Goal: Task Accomplishment & Management: Complete application form

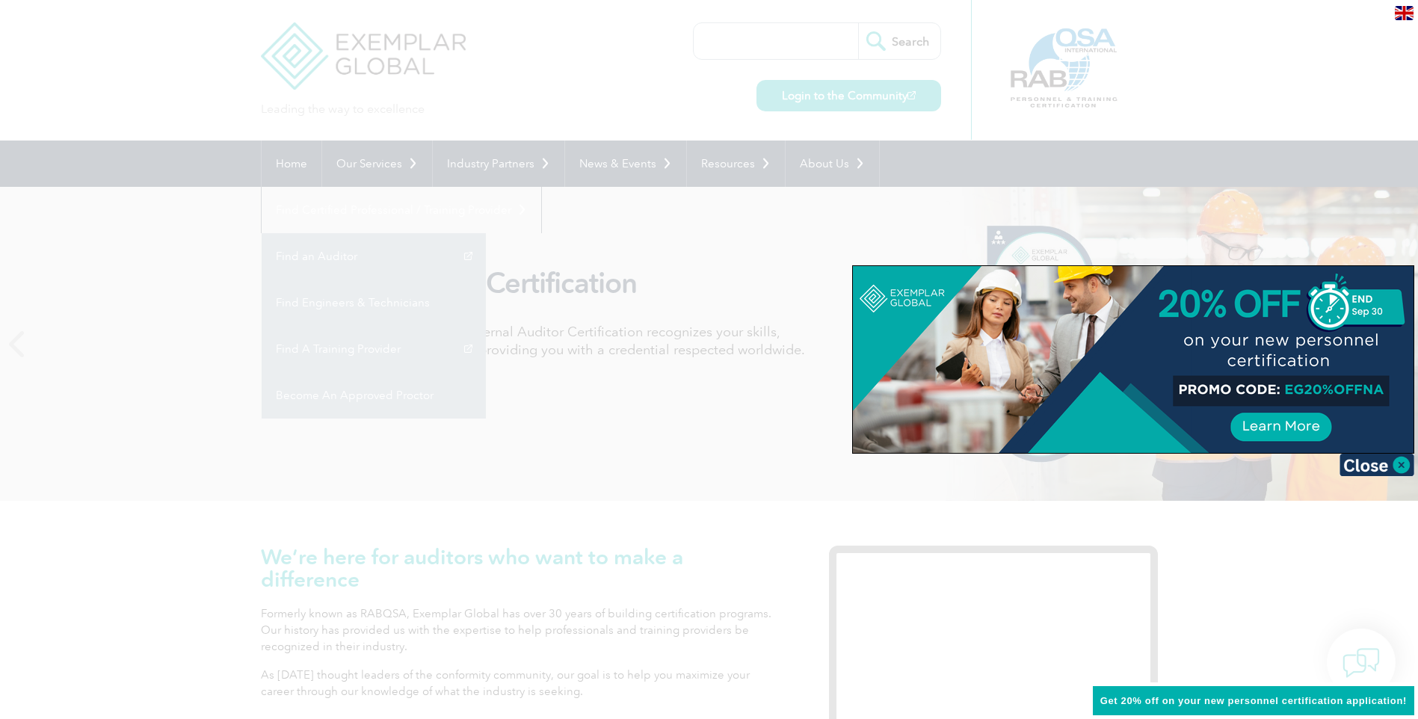
click at [1387, 463] on img at bounding box center [1376, 465] width 75 height 22
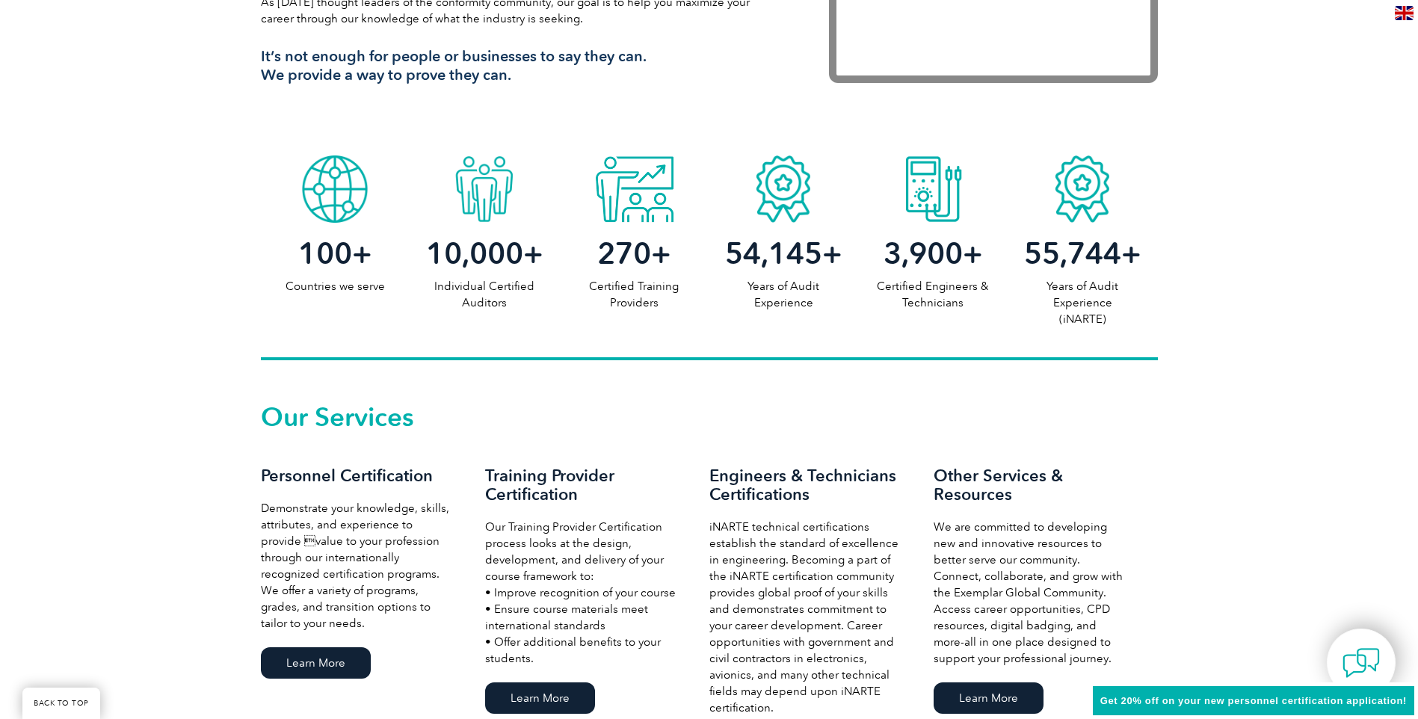
scroll to position [972, 0]
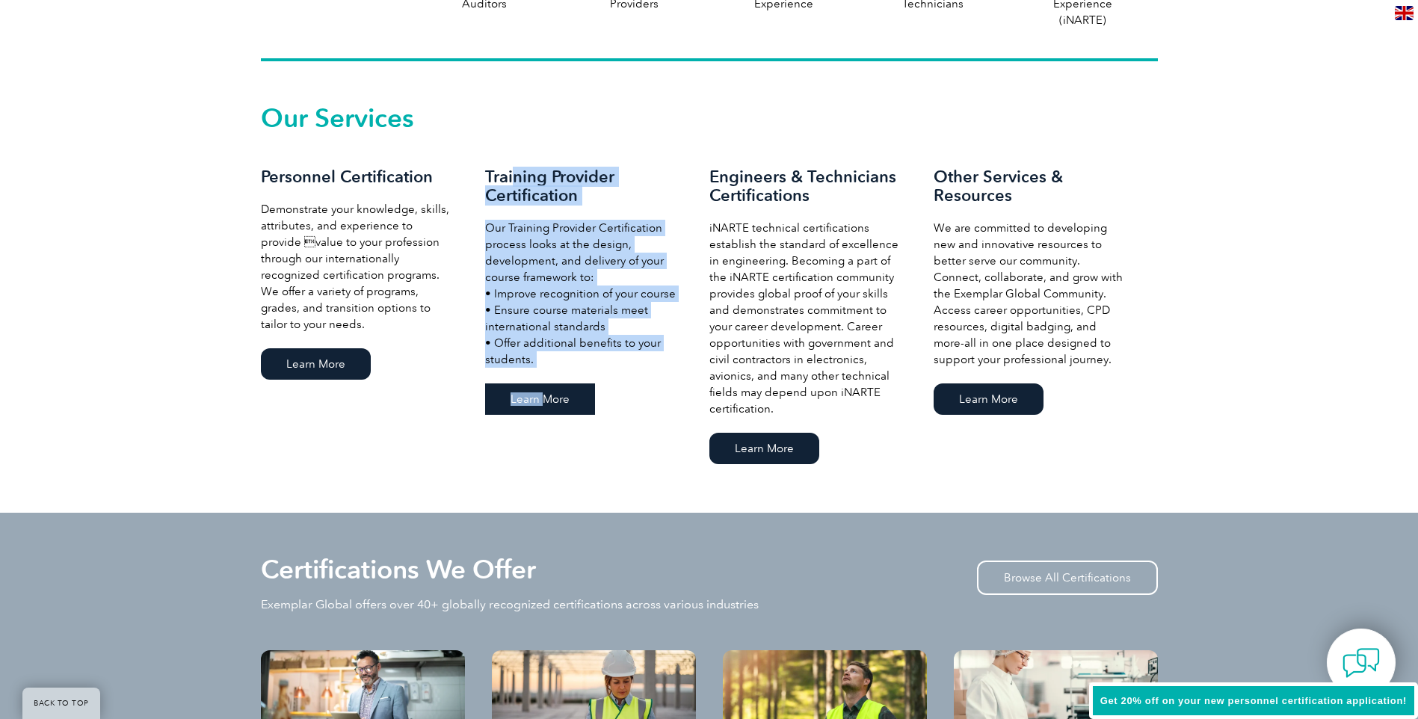
drag, startPoint x: 512, startPoint y: 179, endPoint x: 537, endPoint y: 402, distance: 224.2
click at [537, 402] on div "Training Provider Certification Our Training Provider Certification process loo…" at bounding box center [597, 292] width 224 height 251
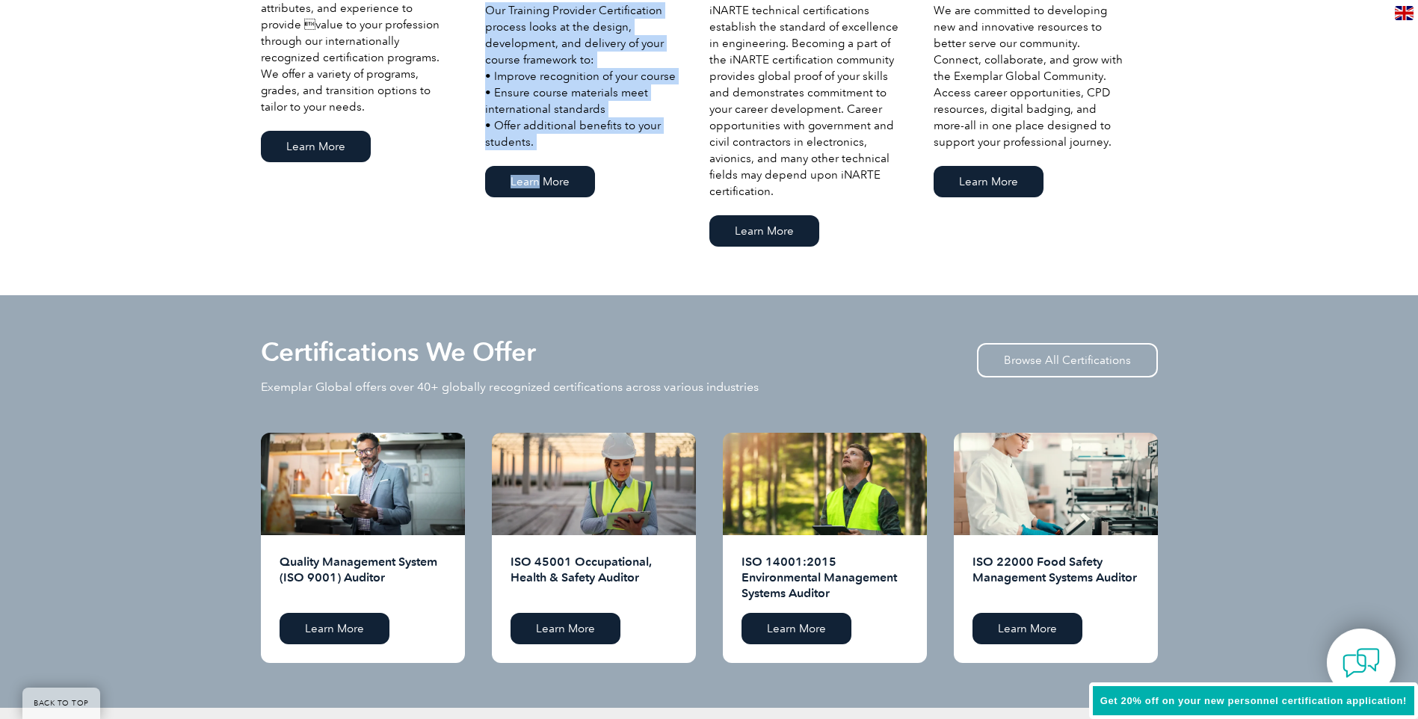
scroll to position [1345, 0]
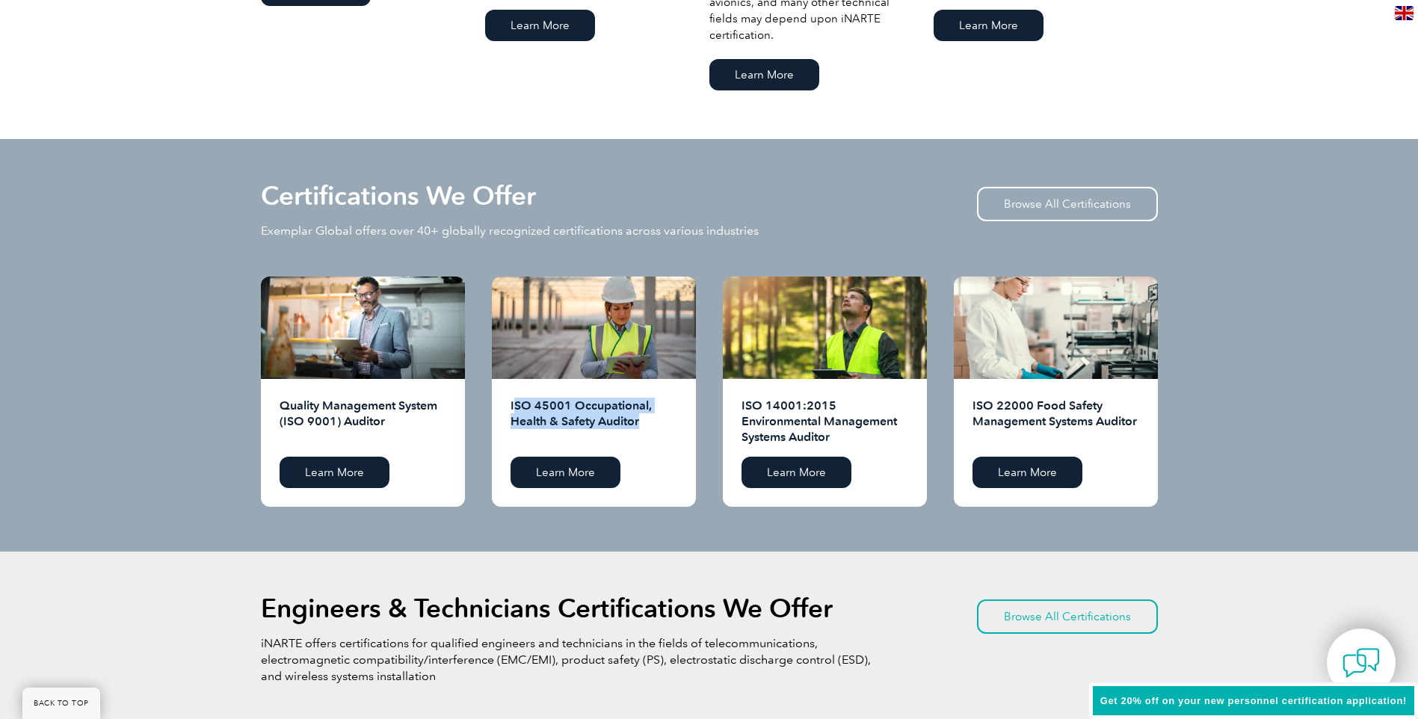
drag, startPoint x: 517, startPoint y: 404, endPoint x: 654, endPoint y: 435, distance: 140.3
click at [654, 435] on h2 "ISO 45001 Occupational, Health & Safety Auditor" at bounding box center [593, 422] width 167 height 48
drag, startPoint x: 654, startPoint y: 435, endPoint x: 596, endPoint y: 460, distance: 62.6
click at [596, 460] on link "Learn More" at bounding box center [565, 472] width 110 height 31
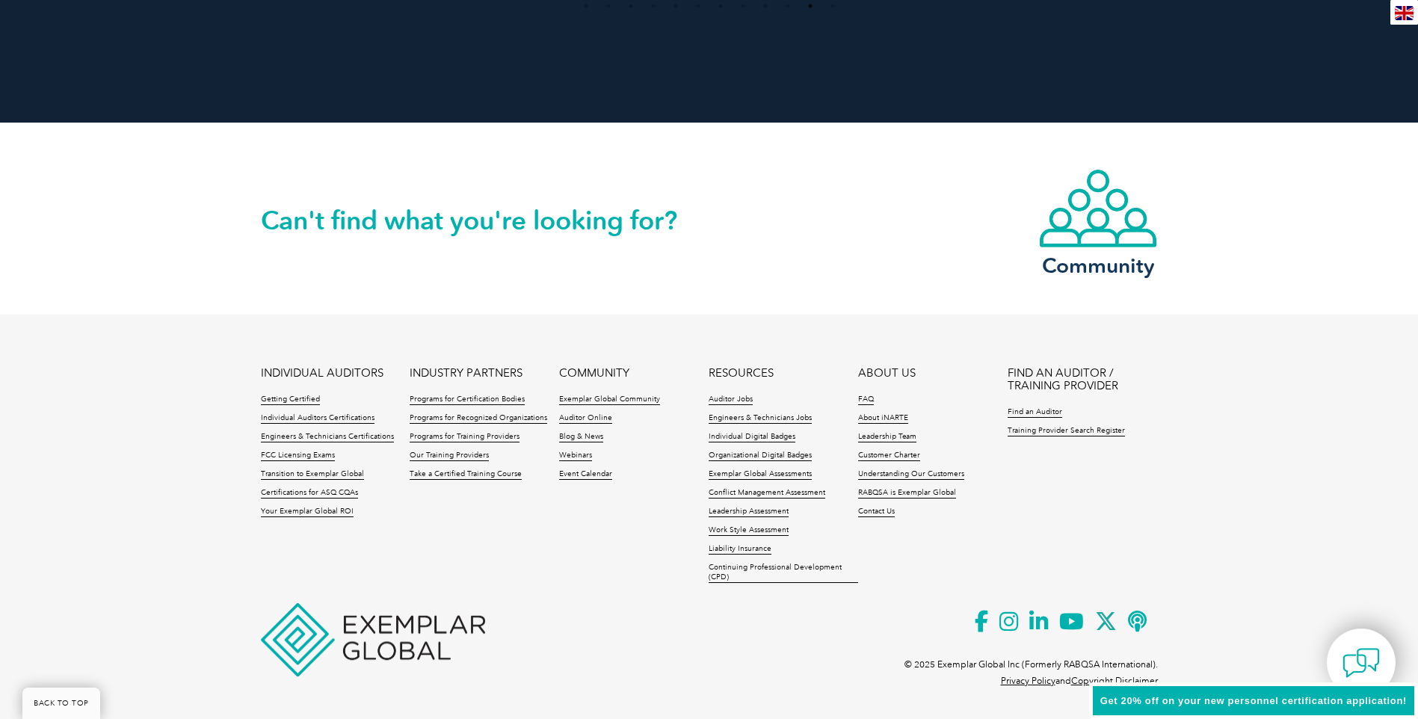
scroll to position [3376, 0]
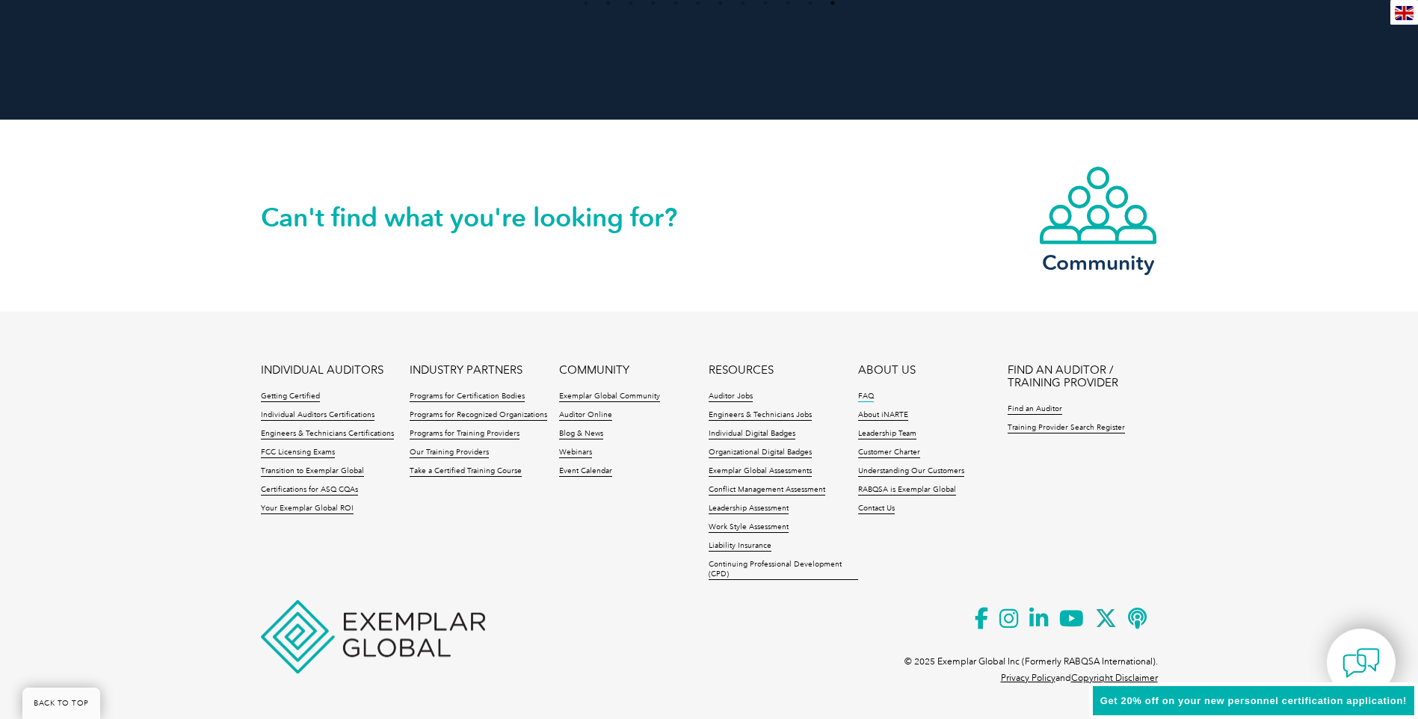
click at [867, 392] on link "FAQ" at bounding box center [866, 397] width 16 height 10
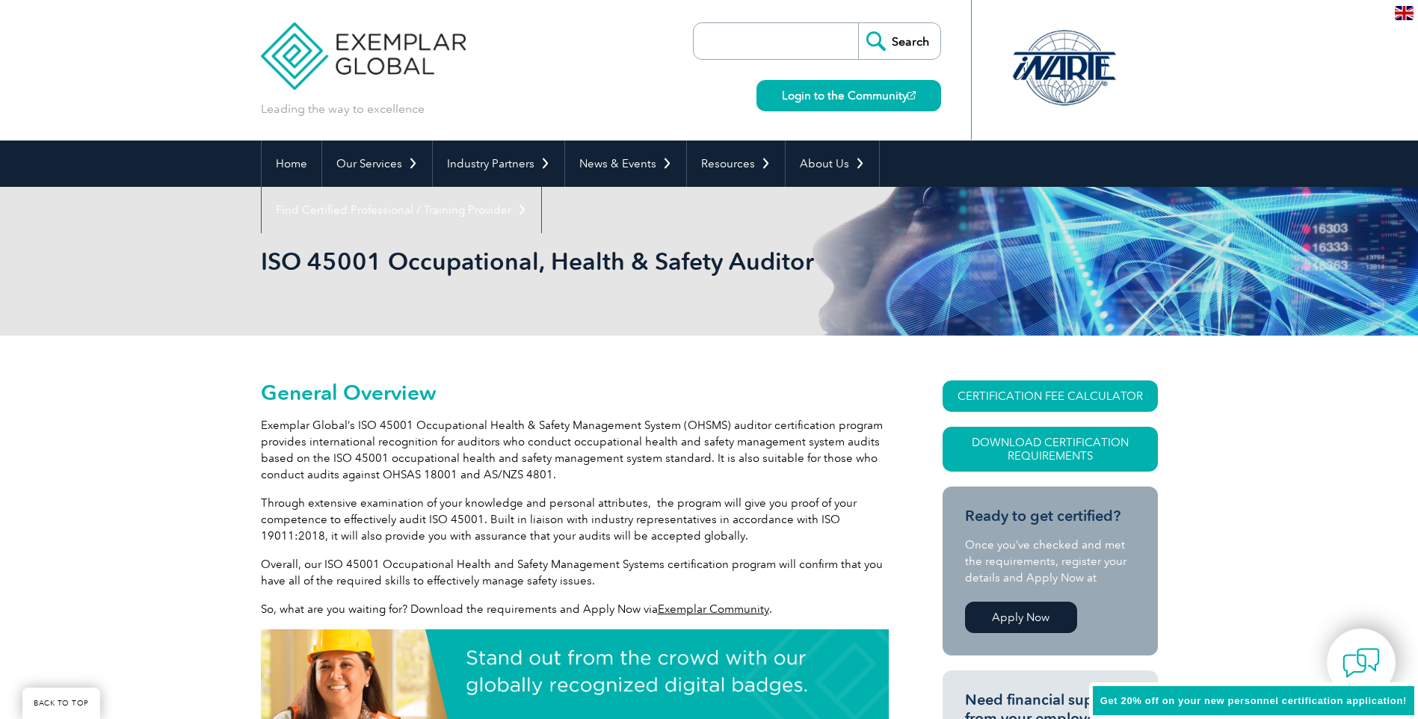
scroll to position [318, 0]
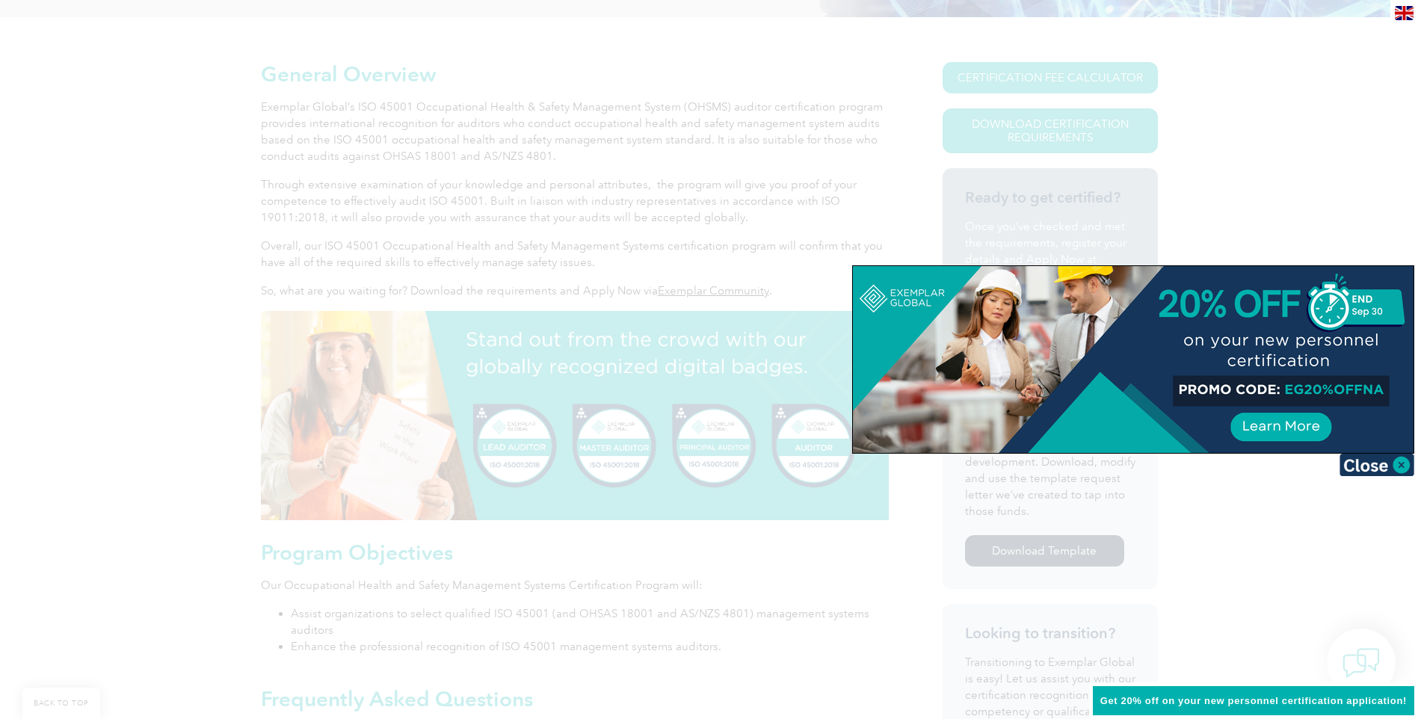
click at [601, 106] on div at bounding box center [709, 359] width 1418 height 719
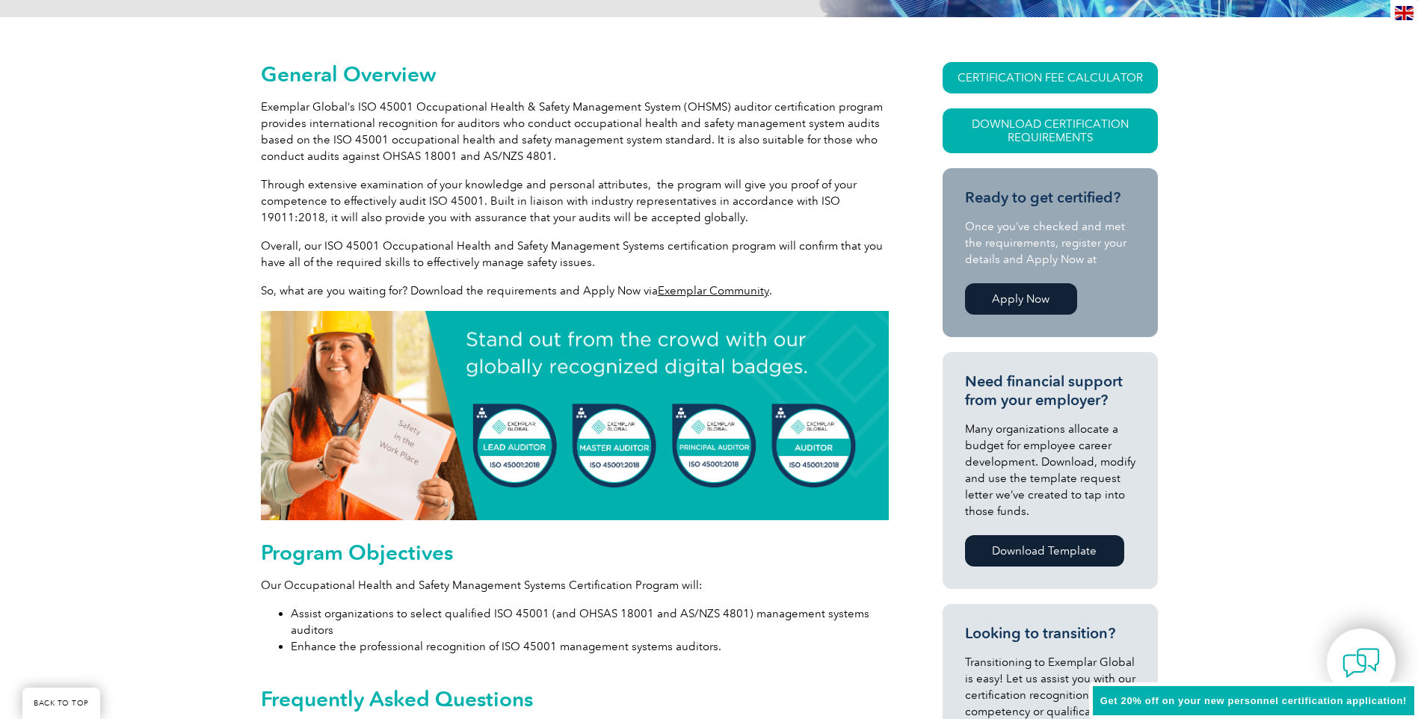
click at [288, 116] on p "Exemplar Global’s ISO 45001 Occupational Health & Safety Management System (OHS…" at bounding box center [575, 132] width 628 height 66
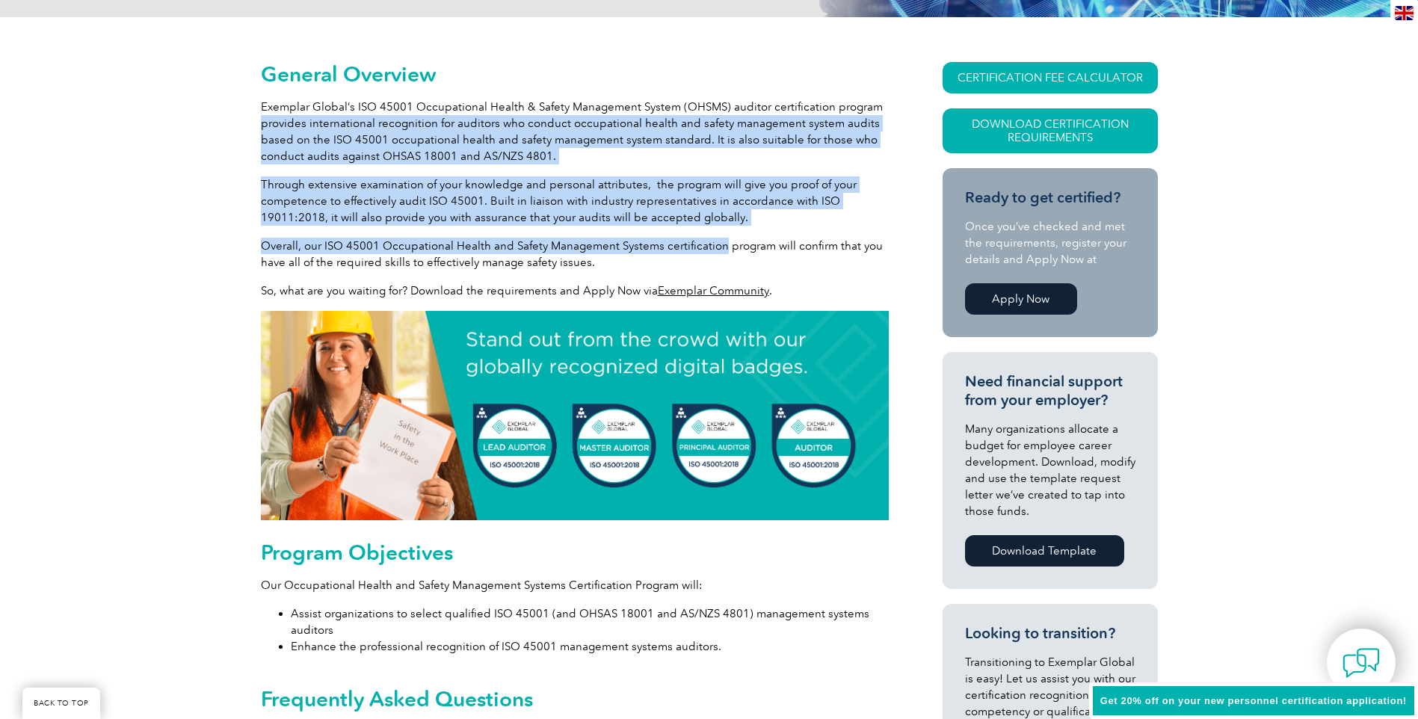
drag, startPoint x: 299, startPoint y: 117, endPoint x: 711, endPoint y: 250, distance: 433.0
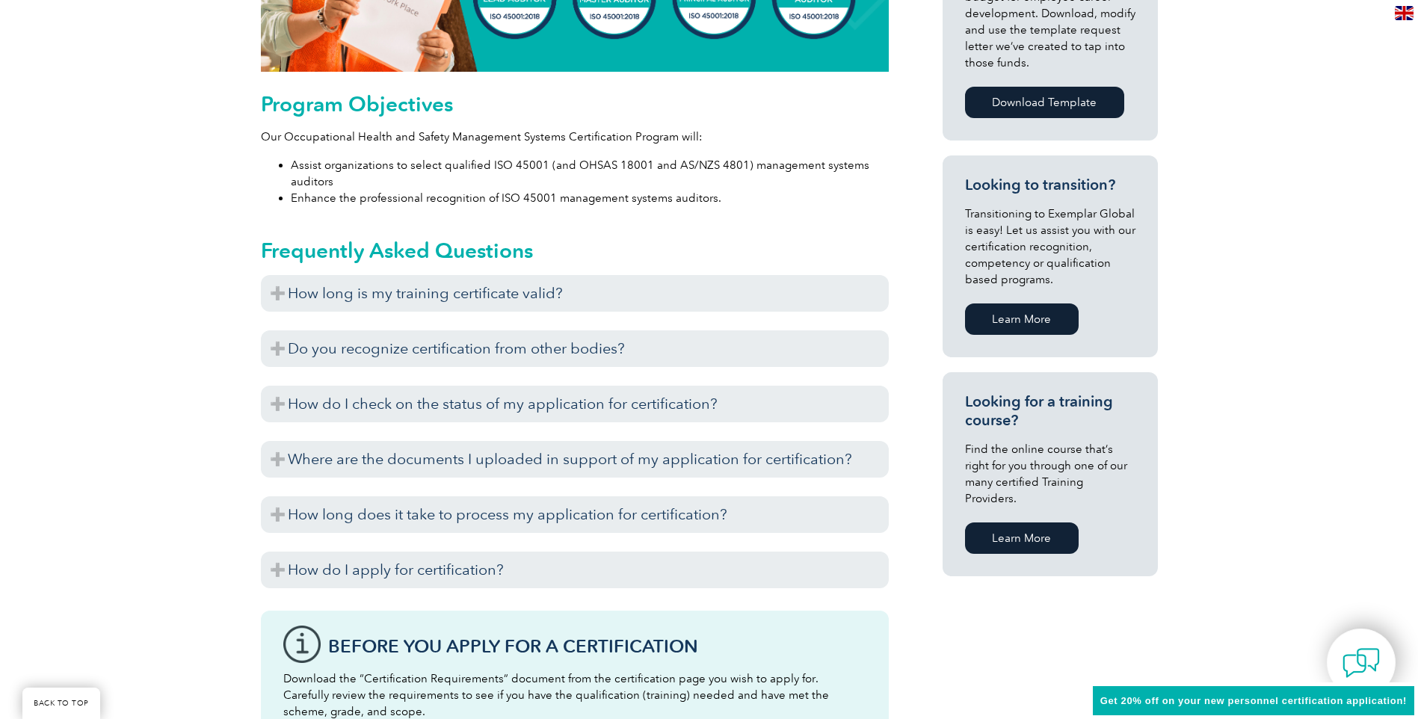
scroll to position [1290, 0]
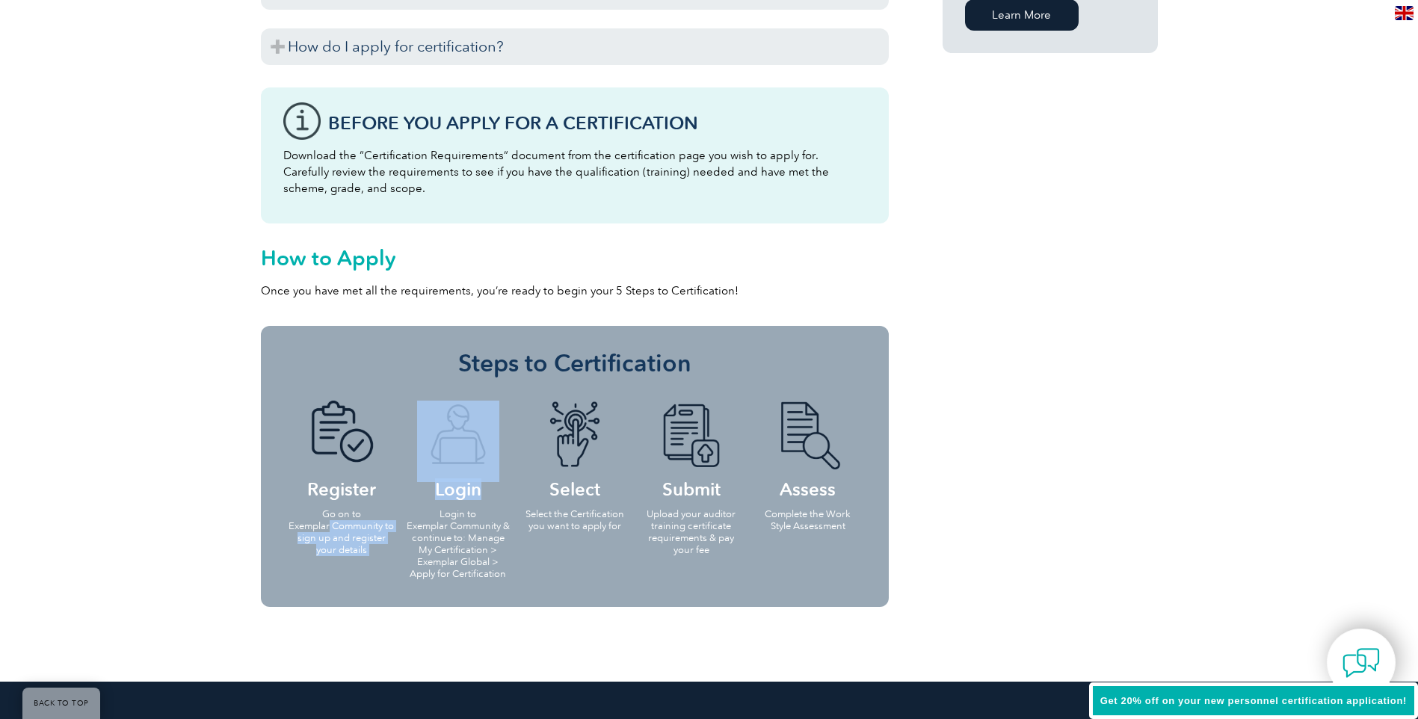
drag, startPoint x: 330, startPoint y: 531, endPoint x: 469, endPoint y: 495, distance: 143.6
click at [469, 495] on ul "Register Go on to Exemplar Community to sign up and register your details Login…" at bounding box center [574, 489] width 583 height 206
drag, startPoint x: 469, startPoint y: 495, endPoint x: 466, endPoint y: 534, distance: 38.9
click at [468, 534] on p "Login to Exemplar Community & continue to: Manage My Certification > Exemplar G…" at bounding box center [458, 544] width 108 height 72
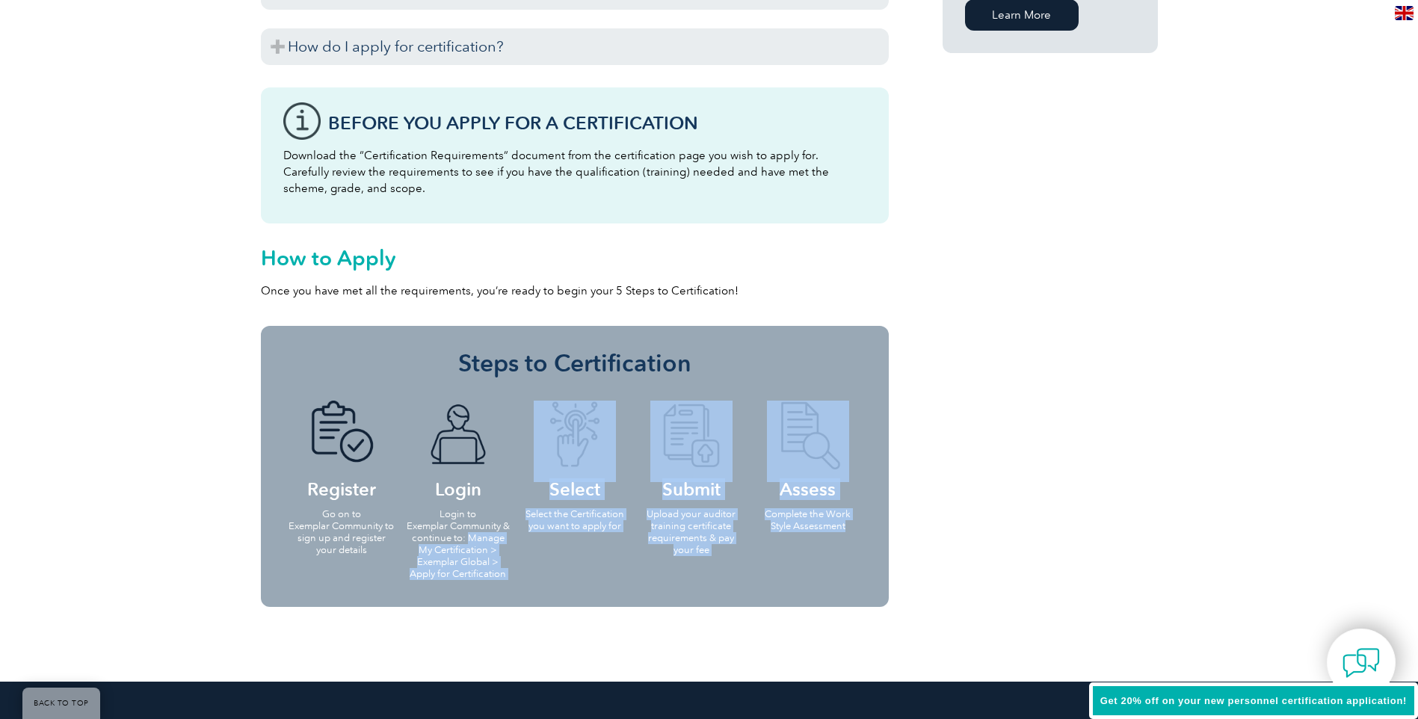
drag, startPoint x: 466, startPoint y: 534, endPoint x: 845, endPoint y: 531, distance: 378.9
click at [845, 531] on ul "Register Go on to Exemplar Community to sign up and register your details Login…" at bounding box center [574, 489] width 583 height 206
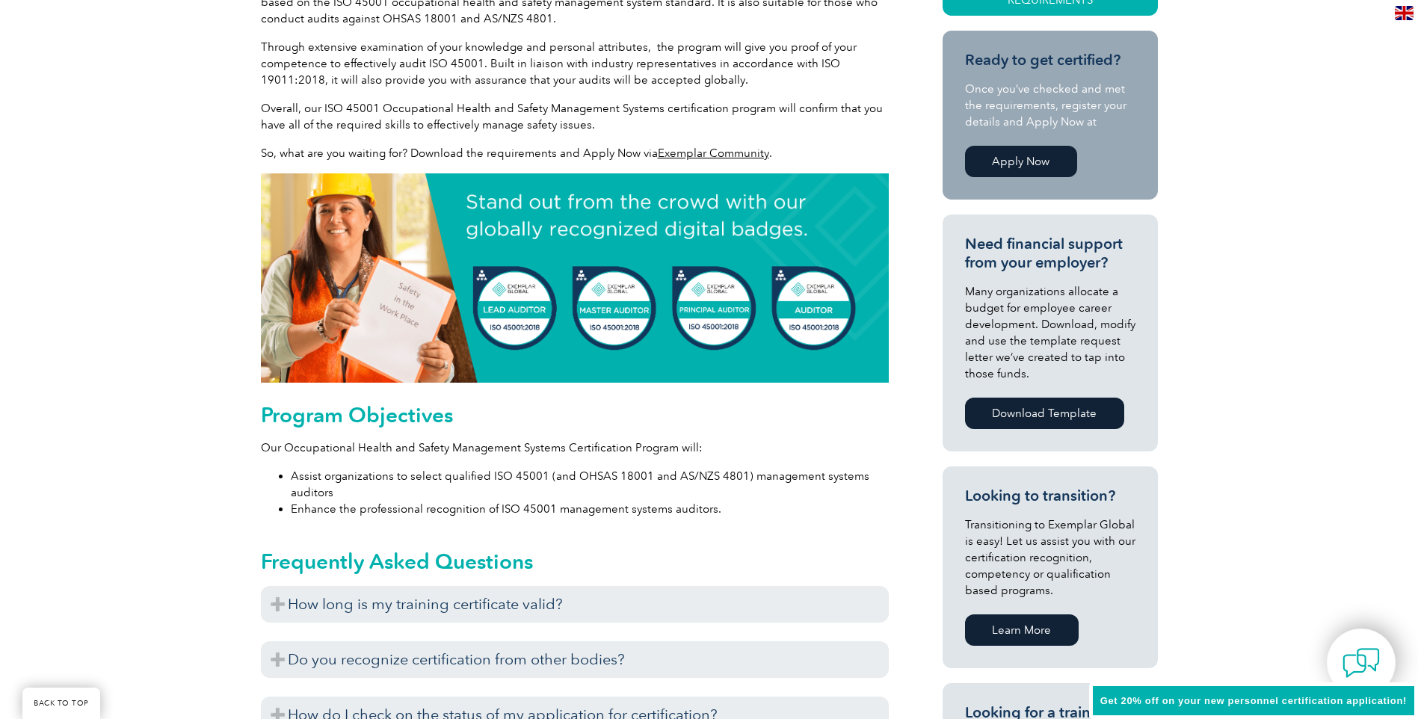
scroll to position [318, 0]
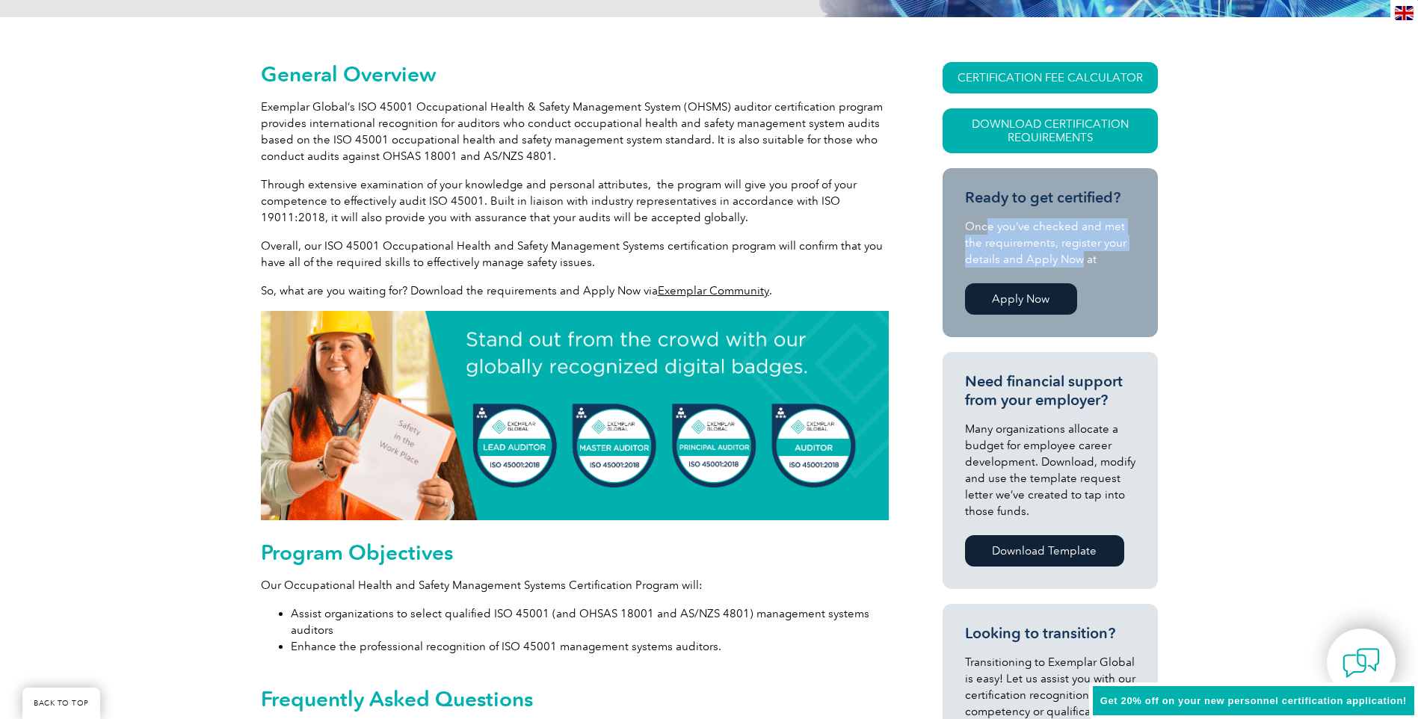
drag, startPoint x: 987, startPoint y: 223, endPoint x: 1070, endPoint y: 259, distance: 90.4
click at [1070, 259] on p "Once you’ve checked and met the requirements, register your details and Apply N…" at bounding box center [1050, 242] width 170 height 49
drag, startPoint x: 1070, startPoint y: 259, endPoint x: 1043, endPoint y: 282, distance: 35.0
click at [1043, 281] on div "Apply Now" at bounding box center [1021, 299] width 112 height 39
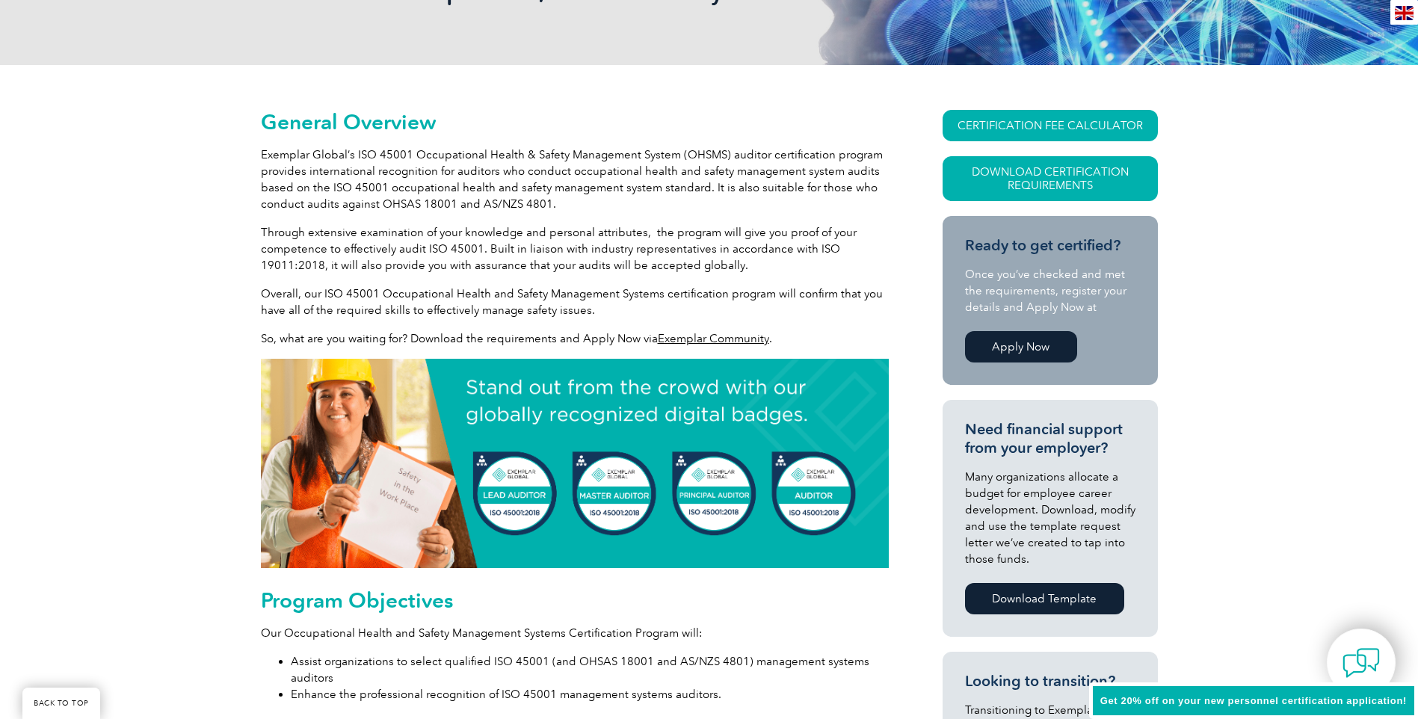
scroll to position [244, 0]
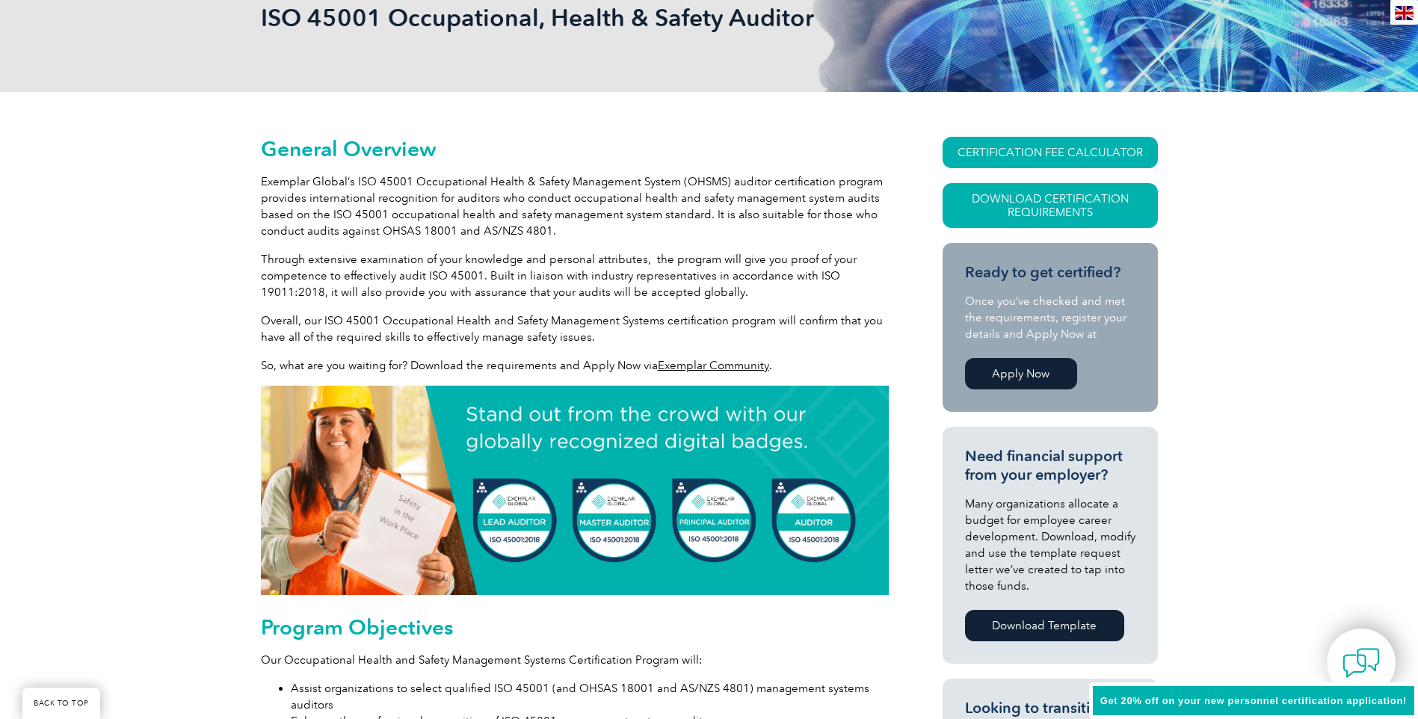
click at [1044, 291] on div "Ready to get certified? Once you’ve checked and met the requirements, register …" at bounding box center [1050, 328] width 170 height 130
click at [1028, 354] on div "Ready to get certified? Once you’ve checked and met the requirements, register …" at bounding box center [1050, 328] width 170 height 130
click at [1039, 392] on div "Apply Now" at bounding box center [1021, 373] width 112 height 39
click at [995, 368] on link "Apply Now" at bounding box center [1021, 373] width 112 height 31
